Goal: Task Accomplishment & Management: Use online tool/utility

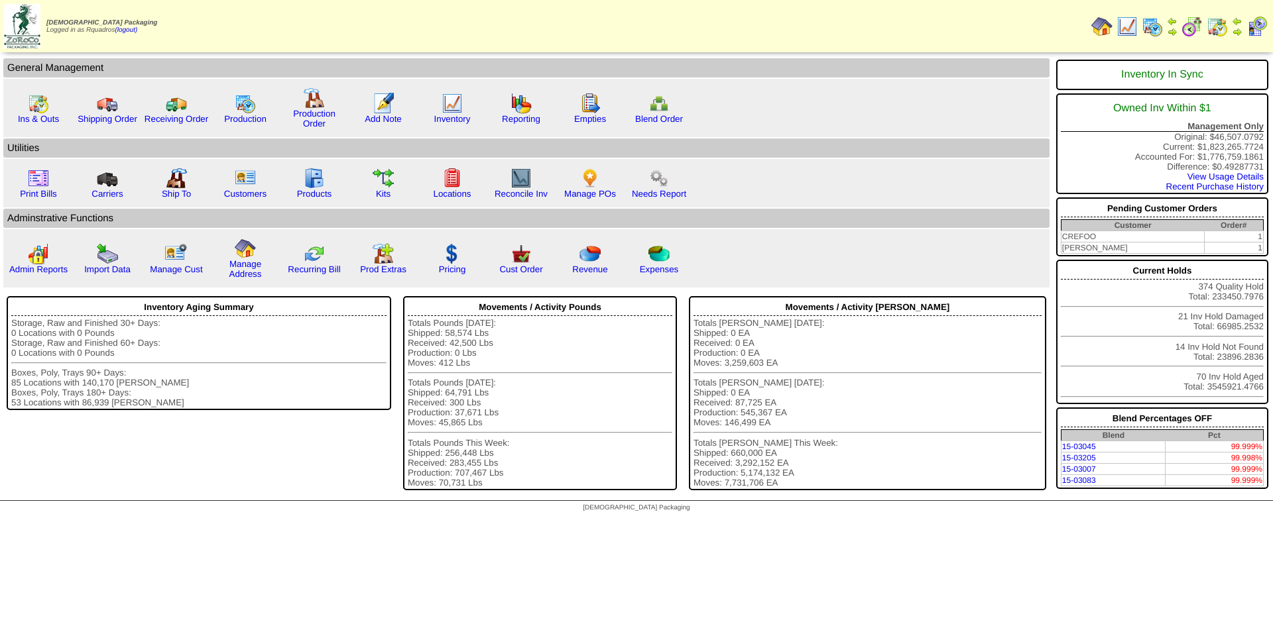
click at [1153, 25] on img at bounding box center [1151, 26] width 21 height 21
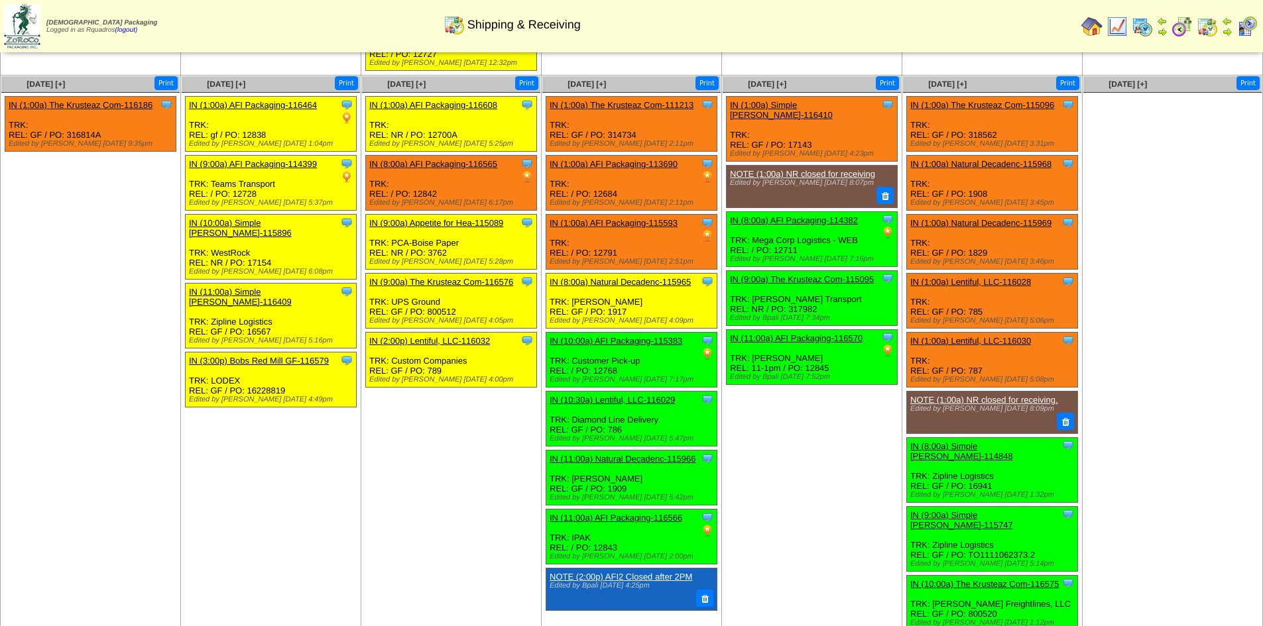
scroll to position [529, 0]
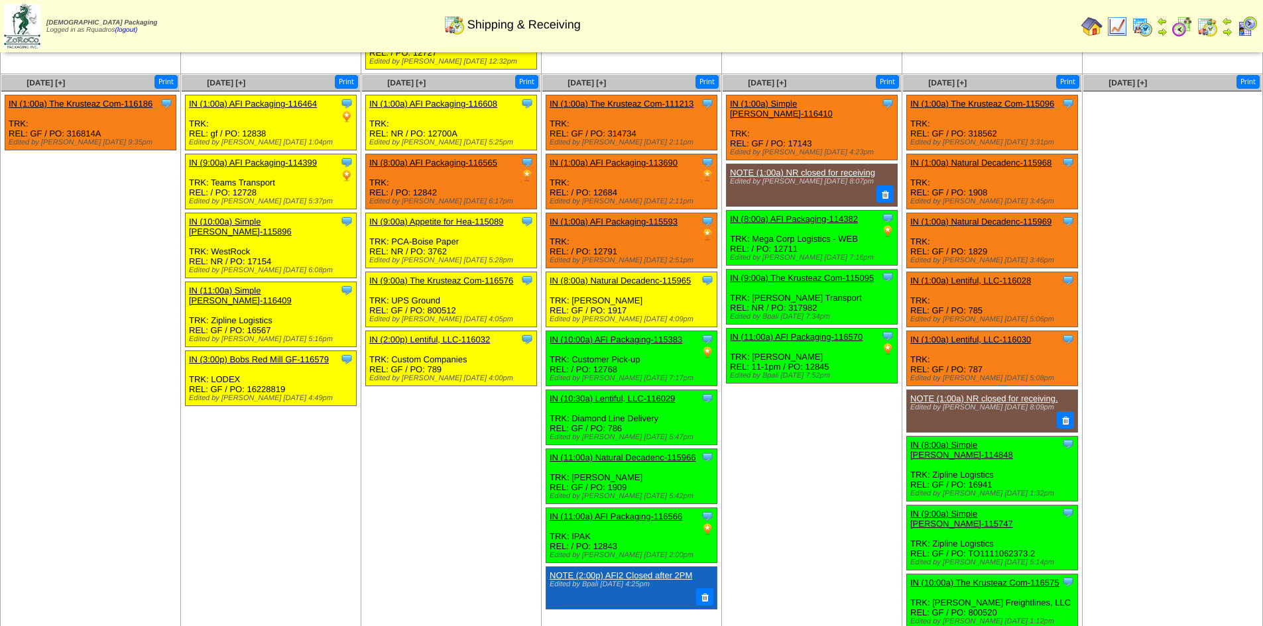
click at [790, 425] on td "Sep 11 [+] Print Clone Item IN (1:00a) Simple Mills-116410 Simple Mills Schedul…" at bounding box center [812, 383] width 180 height 619
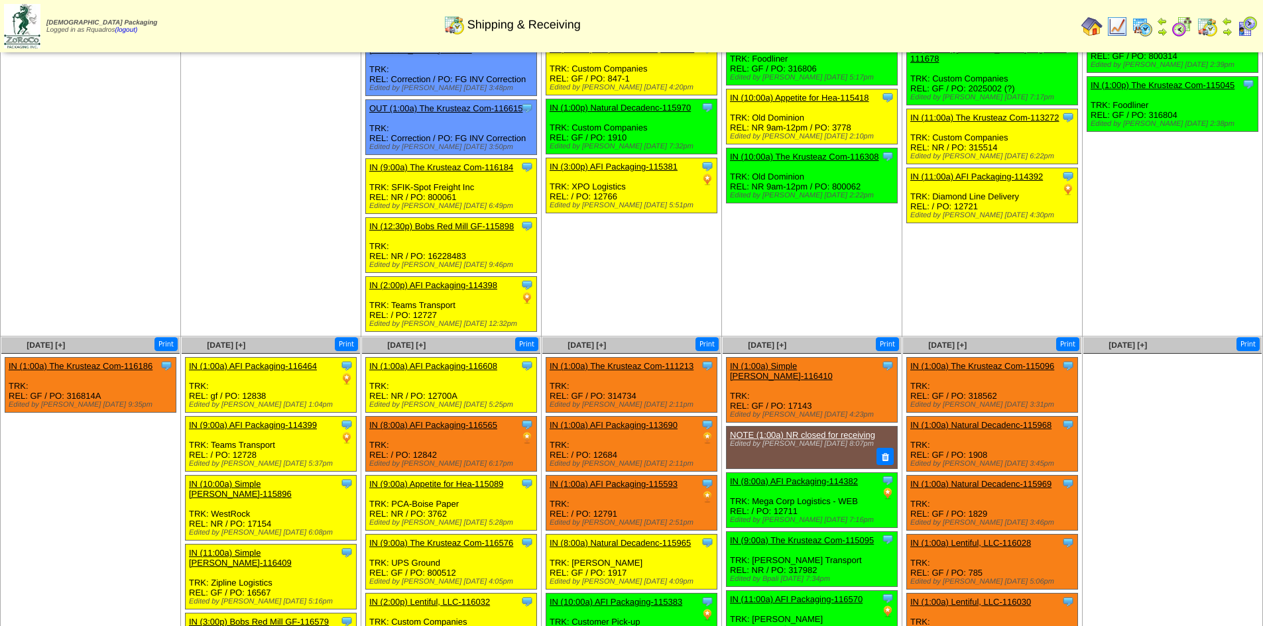
scroll to position [198, 0]
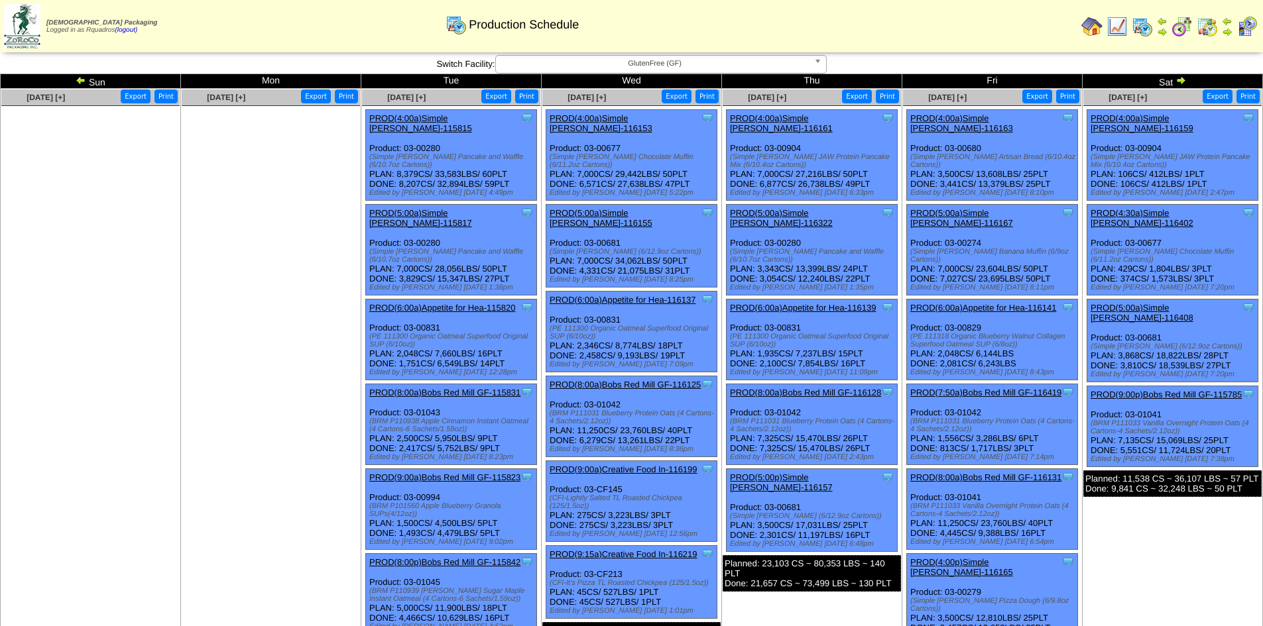
click at [1181, 80] on img at bounding box center [1180, 80] width 11 height 11
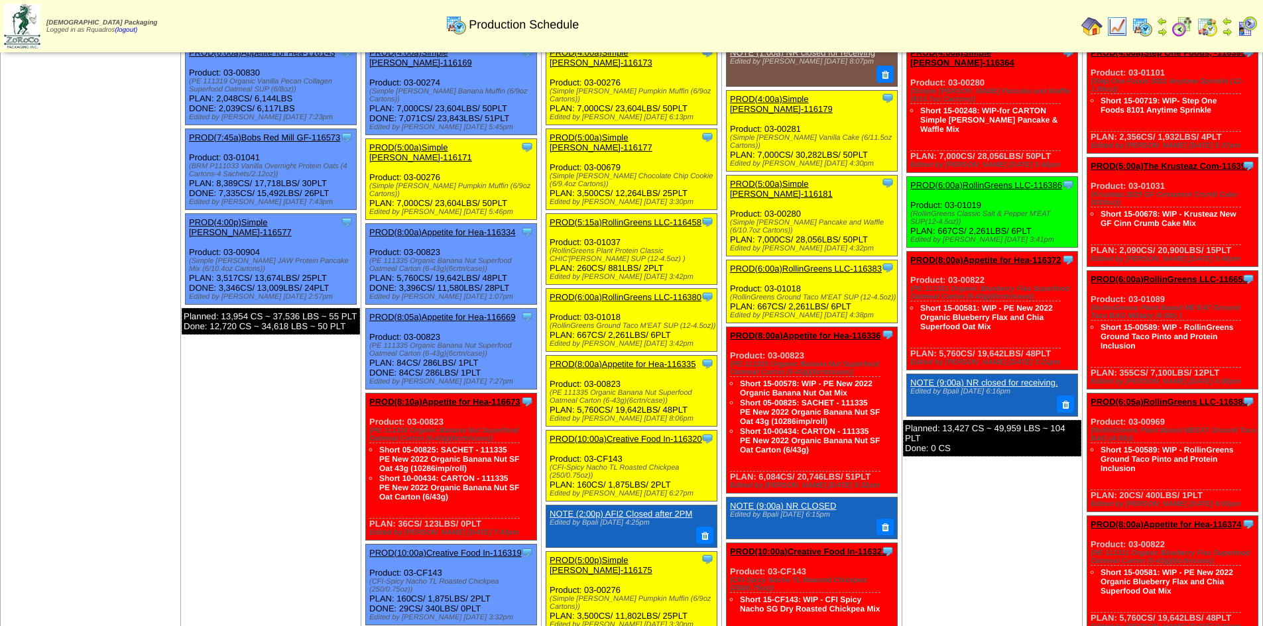
scroll to position [66, 0]
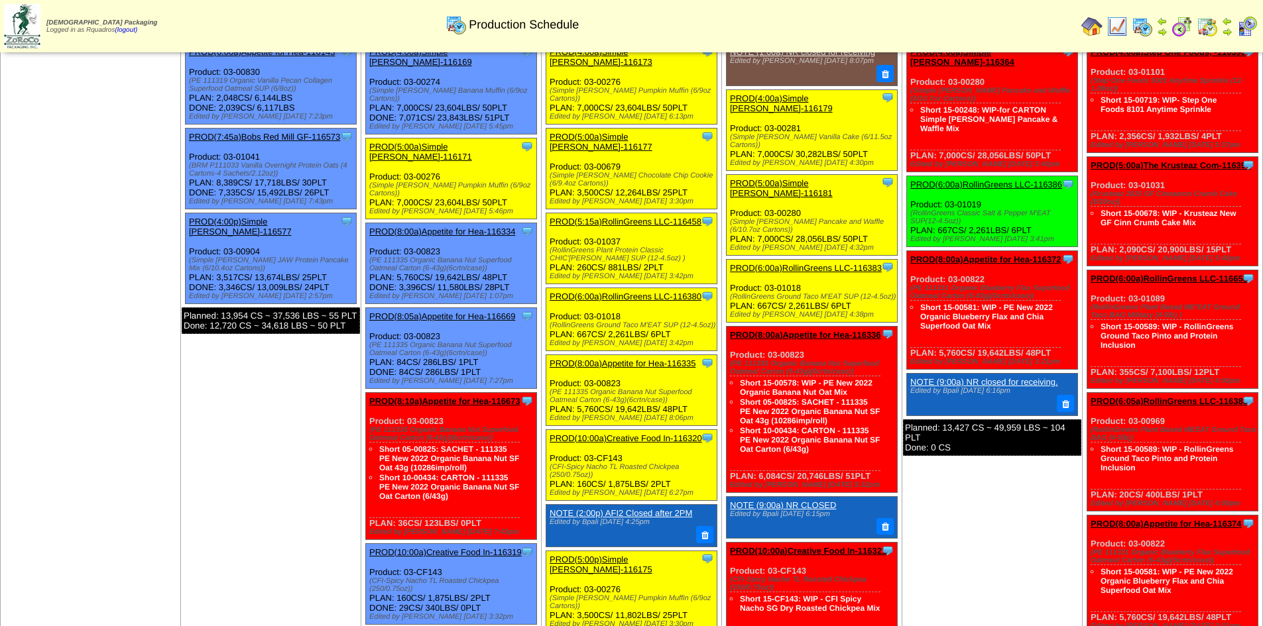
drag, startPoint x: 440, startPoint y: 253, endPoint x: 404, endPoint y: 246, distance: 36.4
click at [404, 246] on div "Clone Item PROD(8:00a)Appetite for Hea-116334 Appetite for Healthy Living Sched…" at bounding box center [451, 263] width 171 height 81
click at [507, 327] on div "Clone Item PROD(8:05a)Appetite for Hea-116669 Appetite for Healthy Living Sched…" at bounding box center [451, 348] width 171 height 81
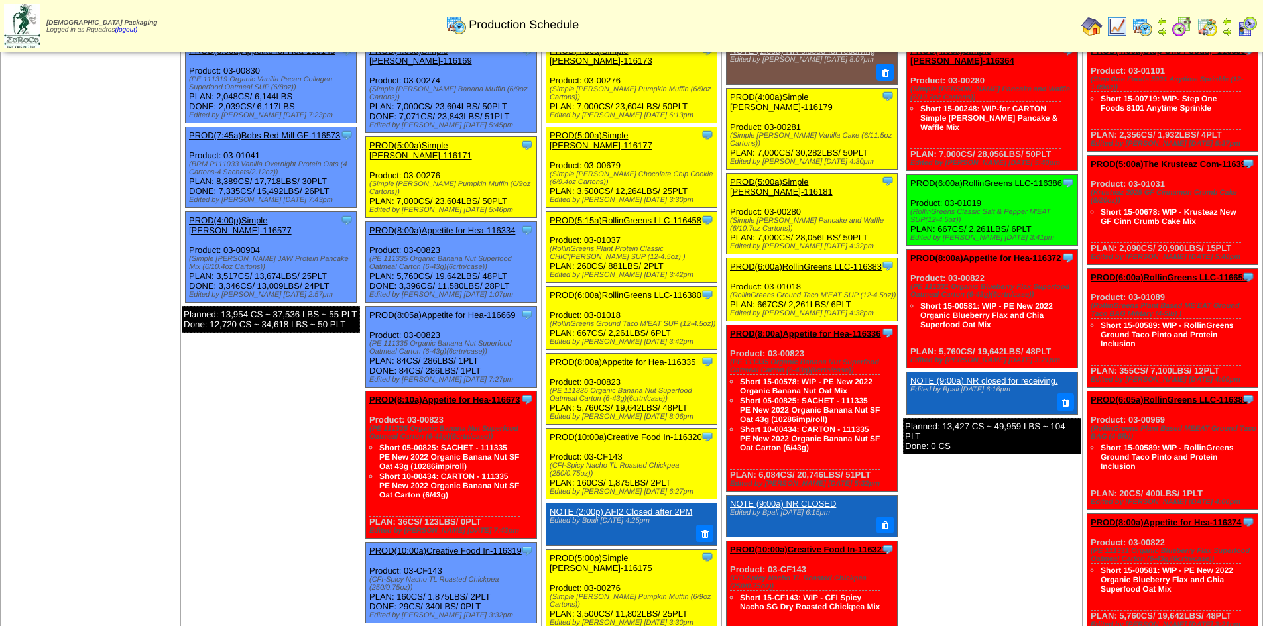
scroll to position [0, 0]
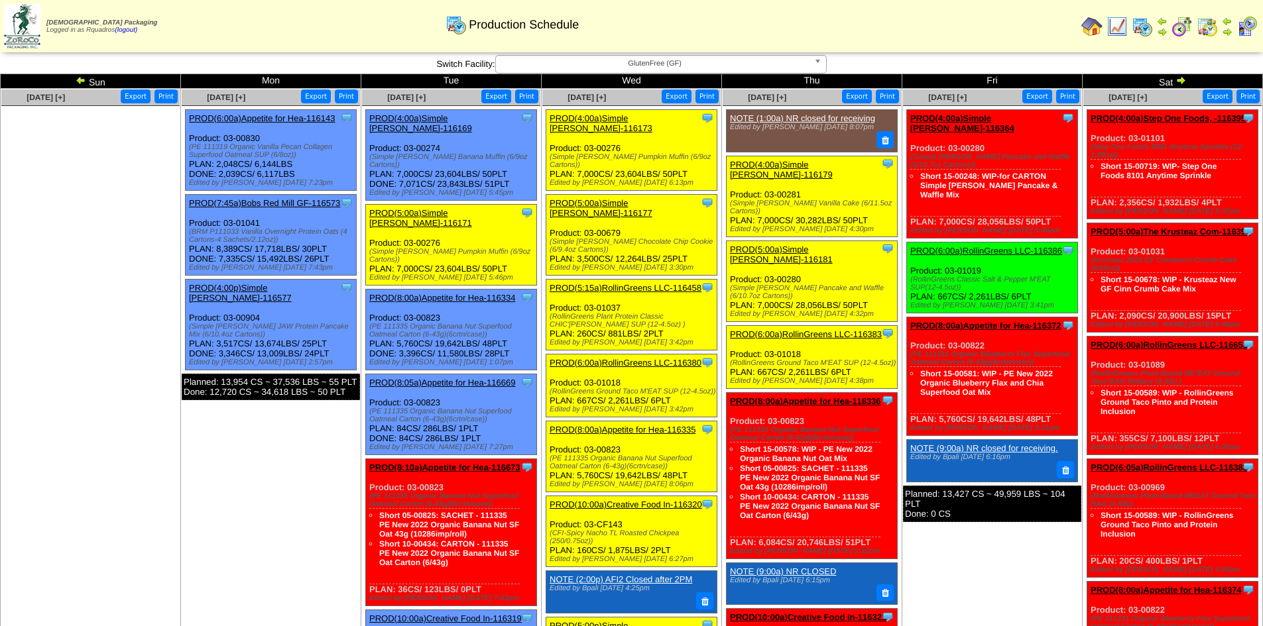
click at [1087, 30] on img at bounding box center [1091, 26] width 21 height 21
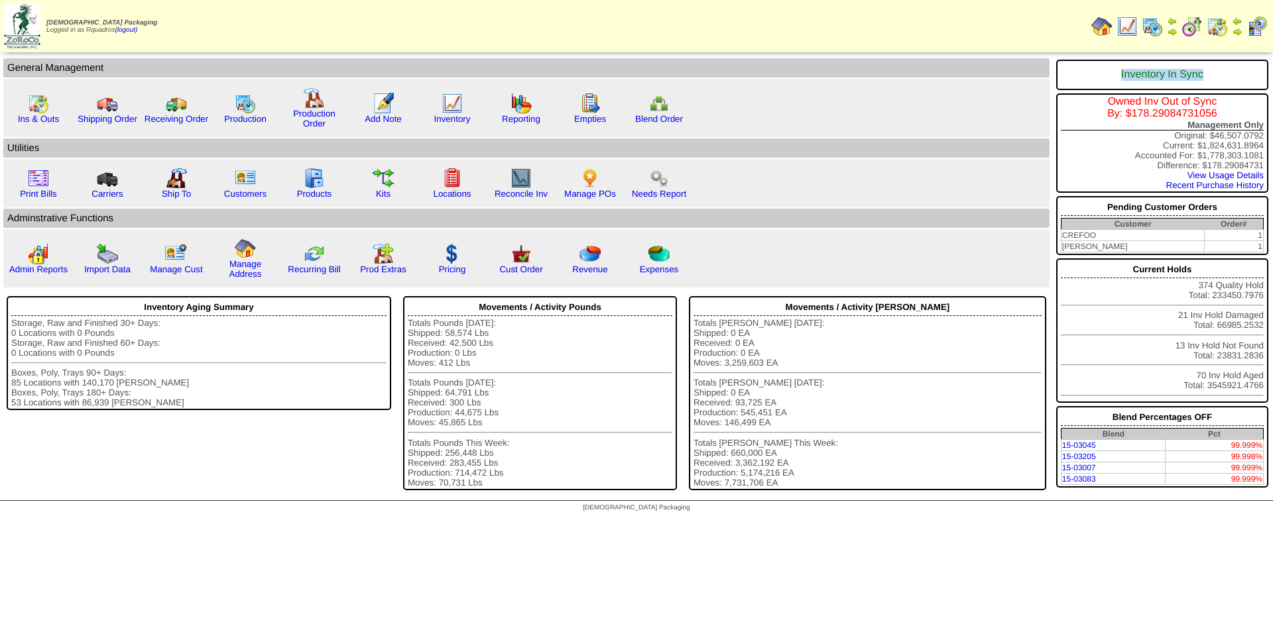
drag, startPoint x: 1134, startPoint y: 76, endPoint x: 1204, endPoint y: 81, distance: 70.4
click at [1204, 81] on div "Inventory In Sync" at bounding box center [1161, 74] width 203 height 25
click at [1098, 100] on div "Owned Inv Out of Sync By: $178.29084731056" at bounding box center [1161, 108] width 203 height 24
drag, startPoint x: 1121, startPoint y: 101, endPoint x: 1217, endPoint y: 111, distance: 96.6
click at [1217, 111] on div "Owned Inv Out of Sync By: $178.29084731056" at bounding box center [1161, 108] width 203 height 24
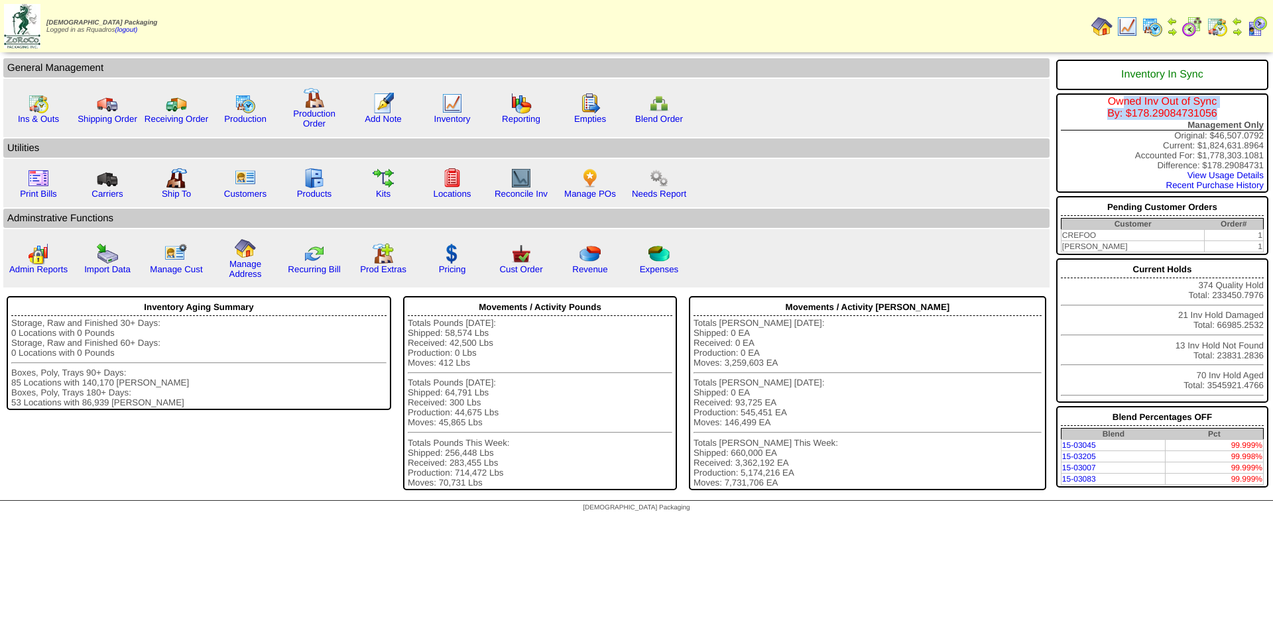
click at [1217, 111] on div "Owned Inv Out of Sync By: $178.29084731056" at bounding box center [1161, 108] width 203 height 24
drag, startPoint x: 1124, startPoint y: 72, endPoint x: 1207, endPoint y: 76, distance: 82.9
click at [1207, 76] on div "Inventory In Sync" at bounding box center [1161, 74] width 203 height 25
click at [1206, 74] on div "Inventory In Sync" at bounding box center [1161, 74] width 203 height 25
click at [1148, 72] on div "Inventory In Sync" at bounding box center [1161, 74] width 203 height 25
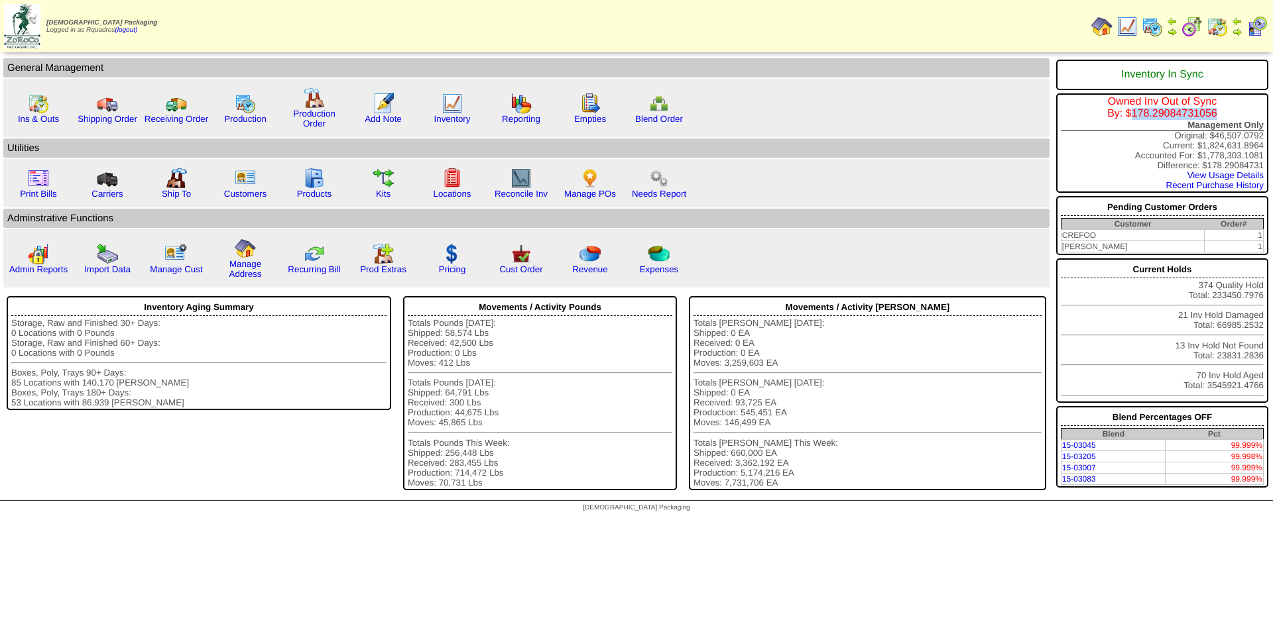
drag, startPoint x: 1129, startPoint y: 112, endPoint x: 1226, endPoint y: 112, distance: 97.4
click at [1226, 112] on div "Owned Inv Out of Sync By: $178.29084731056" at bounding box center [1161, 108] width 203 height 24
click at [1226, 110] on div "Owned Inv Out of Sync By: $178.29084731056" at bounding box center [1161, 108] width 203 height 24
drag, startPoint x: 1149, startPoint y: 114, endPoint x: 1220, endPoint y: 113, distance: 70.9
click at [1220, 113] on div "Owned Inv Out of Sync By: $178.29084731056" at bounding box center [1161, 108] width 203 height 24
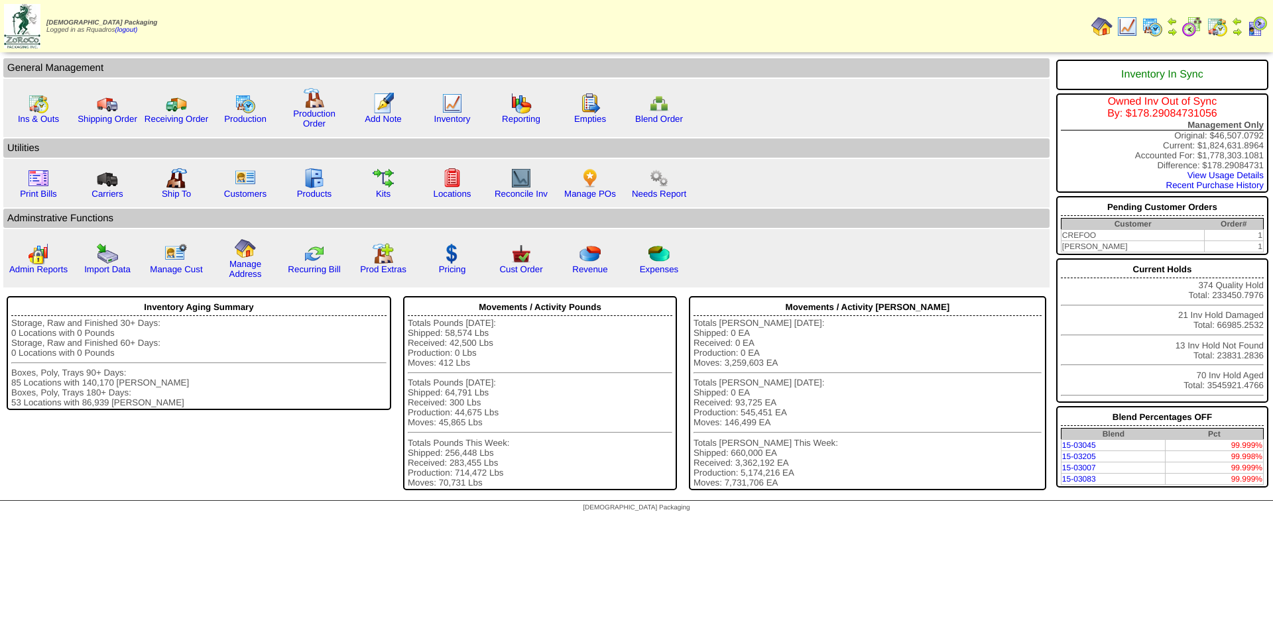
click at [1139, 112] on div "Owned Inv Out of Sync By: $178.29084731056" at bounding box center [1161, 108] width 203 height 24
click at [1147, 31] on img at bounding box center [1151, 26] width 21 height 21
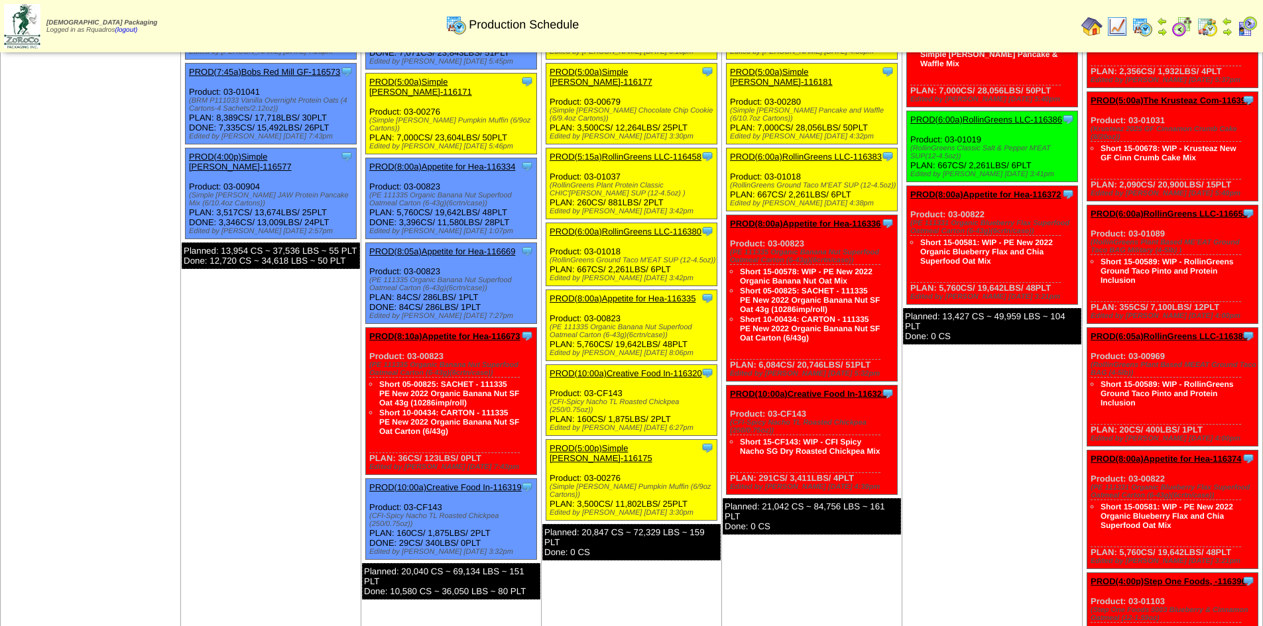
scroll to position [132, 0]
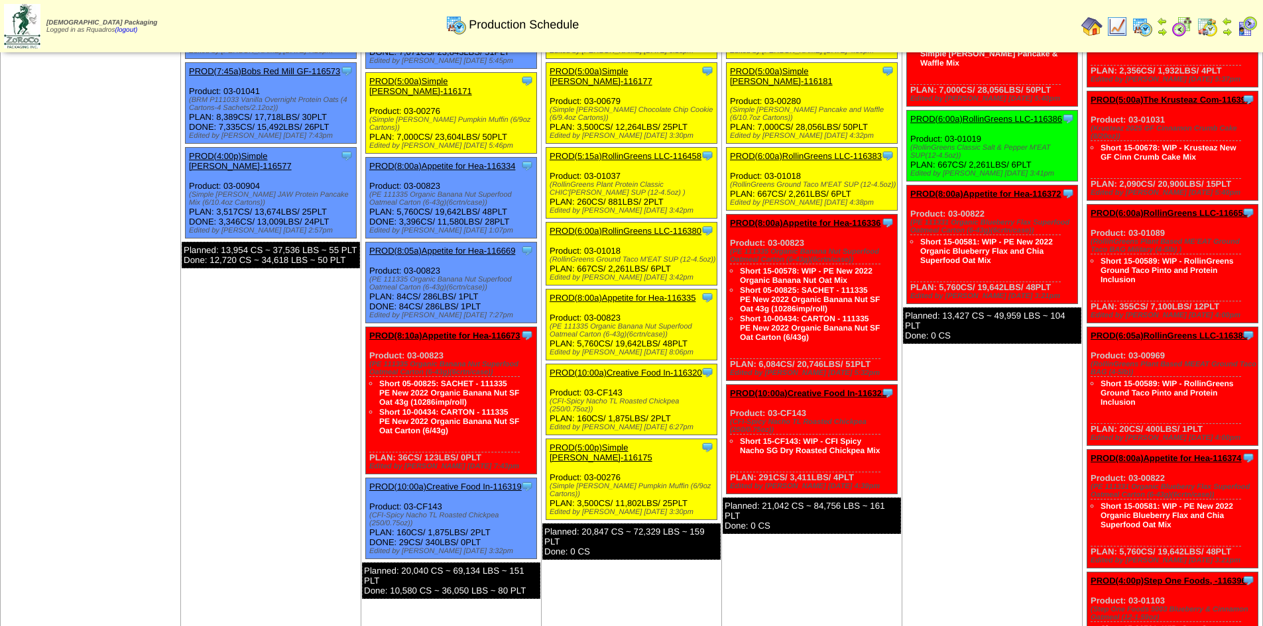
click at [479, 246] on link "PROD(8:05a)Appetite for Hea-116669" at bounding box center [442, 251] width 146 height 10
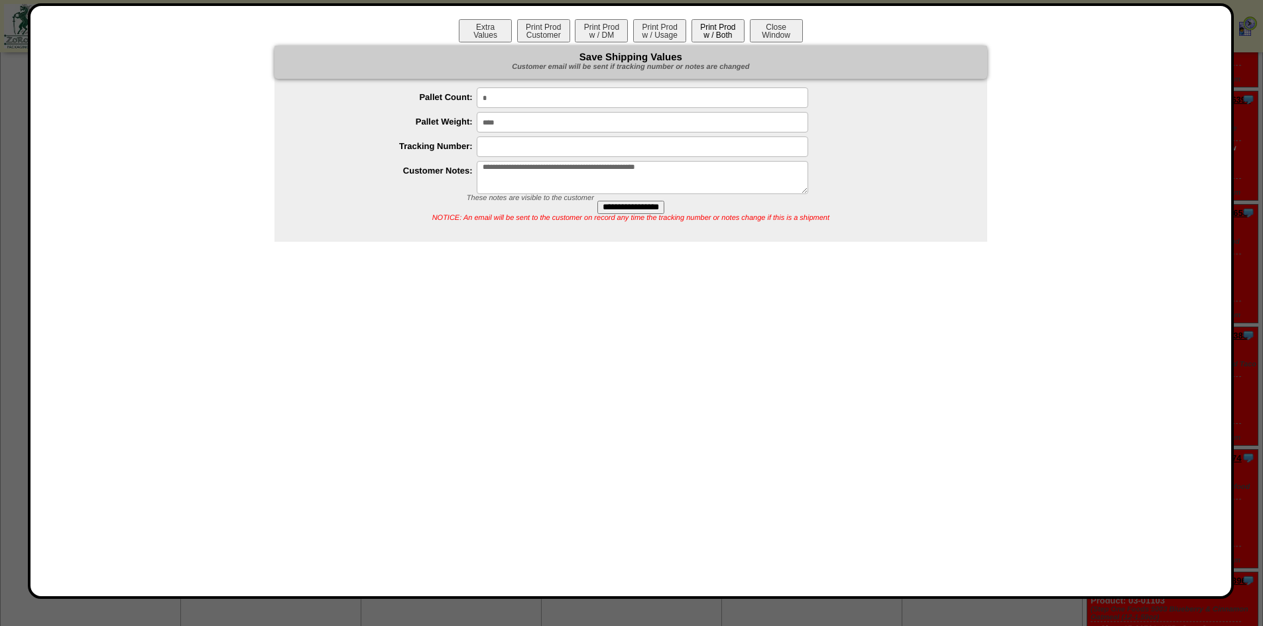
click at [710, 32] on button "Print Prod w / Both" at bounding box center [717, 30] width 53 height 23
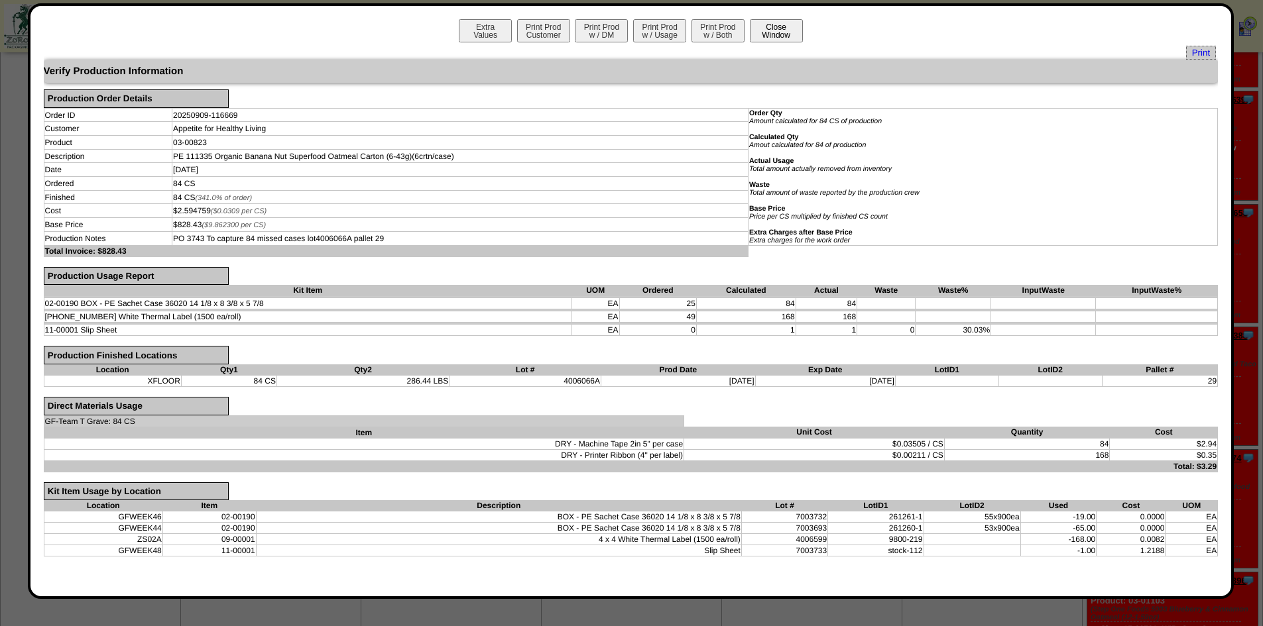
click at [782, 34] on button "Close Window" at bounding box center [776, 30] width 53 height 23
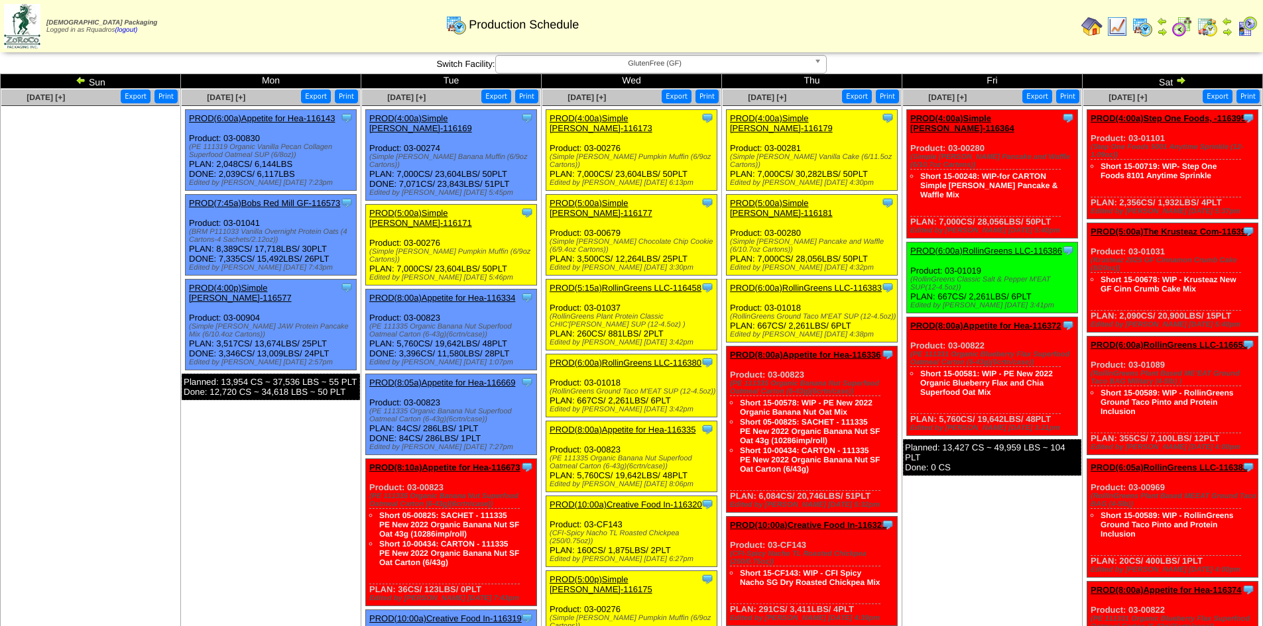
click at [1083, 28] on img at bounding box center [1091, 26] width 21 height 21
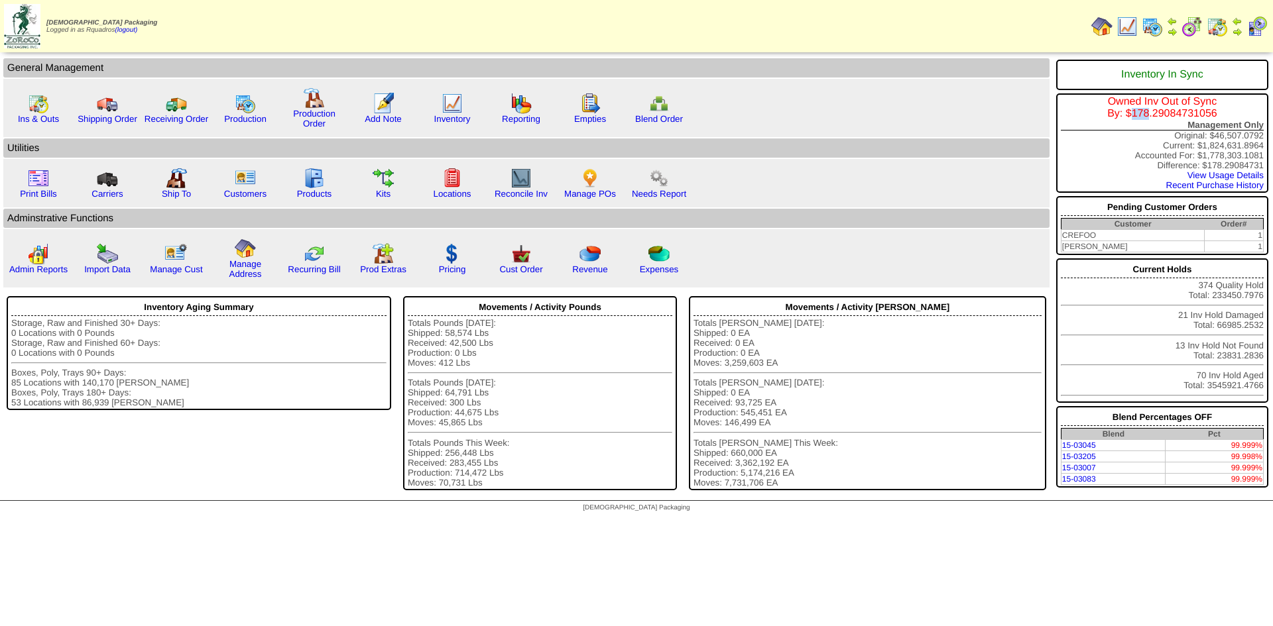
drag, startPoint x: 1133, startPoint y: 114, endPoint x: 1147, endPoint y: 114, distance: 13.9
click at [1147, 114] on div "Owned Inv Out of Sync By: $178.29084731056" at bounding box center [1161, 108] width 203 height 24
click at [928, 178] on td "Print Bills" at bounding box center [526, 183] width 1046 height 48
